Goal: Communication & Community: Answer question/provide support

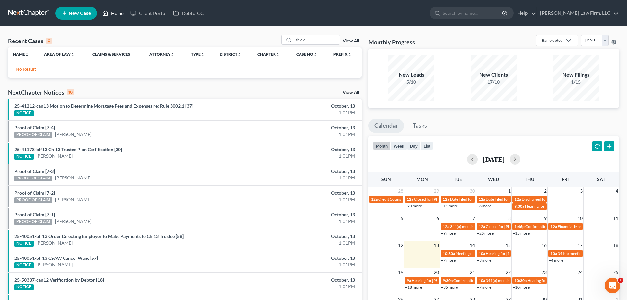
click at [118, 10] on link "Home" at bounding box center [113, 13] width 28 height 12
click at [309, 40] on input "shield" at bounding box center [317, 40] width 46 height 10
type input "s"
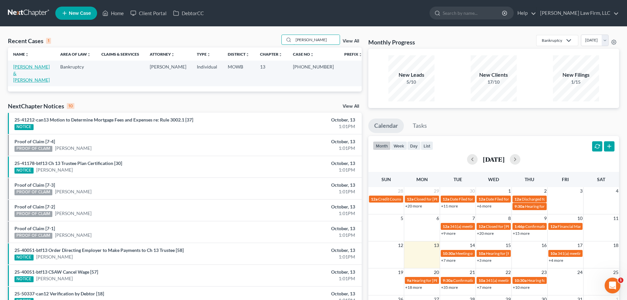
type input "[PERSON_NAME]"
click at [33, 64] on link "[PERSON_NAME] & [PERSON_NAME]" at bounding box center [31, 73] width 37 height 19
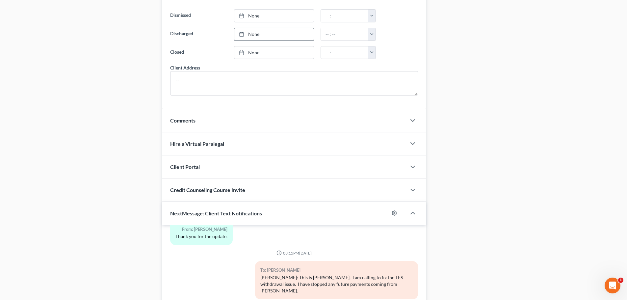
scroll to position [594, 0]
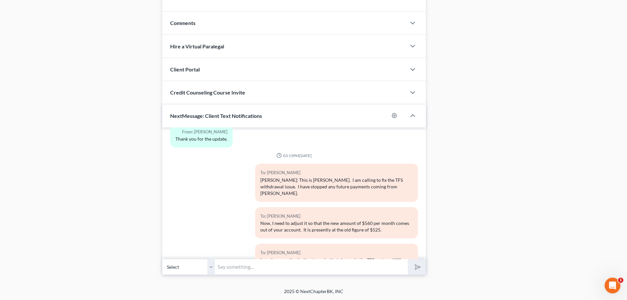
click at [210, 267] on select "Select [PHONE_NUMBER] - [PERSON_NAME] [PHONE_NUMBER] - [PERSON_NAME]" at bounding box center [188, 267] width 53 height 16
select select "1"
click at [162, 259] on select "Select [PHONE_NUMBER] - [PERSON_NAME] [PHONE_NUMBER] - [PERSON_NAME]" at bounding box center [188, 267] width 53 height 16
drag, startPoint x: 221, startPoint y: 269, endPoint x: 213, endPoint y: 268, distance: 7.3
click at [221, 269] on input "text" at bounding box center [311, 267] width 193 height 16
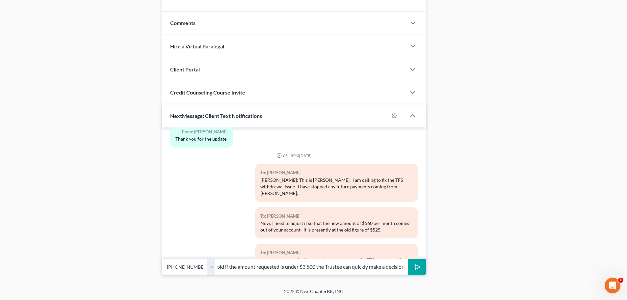
scroll to position [0, 114]
type input "[PERSON_NAME]: I did ask the Trustee . . .I was told if the amount requested is…"
click at [416, 264] on icon "submit" at bounding box center [416, 266] width 9 height 9
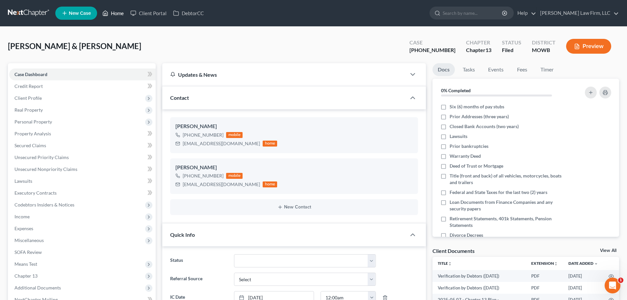
drag, startPoint x: 120, startPoint y: 10, endPoint x: 224, endPoint y: 28, distance: 105.6
click at [120, 10] on link "Home" at bounding box center [113, 13] width 28 height 12
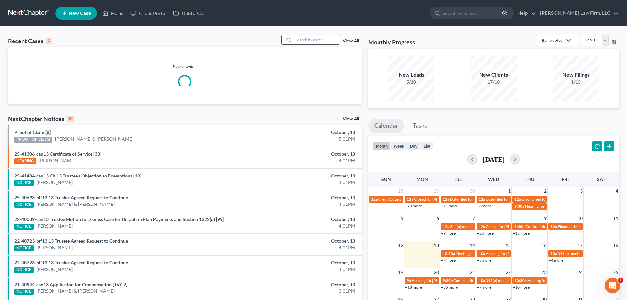
click at [301, 39] on input "search" at bounding box center [317, 40] width 46 height 10
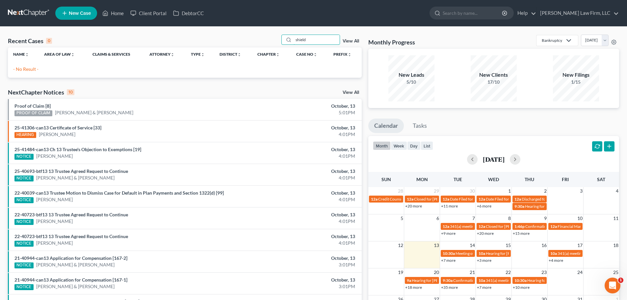
type input "shield"
